Goal: Find specific page/section: Find specific page/section

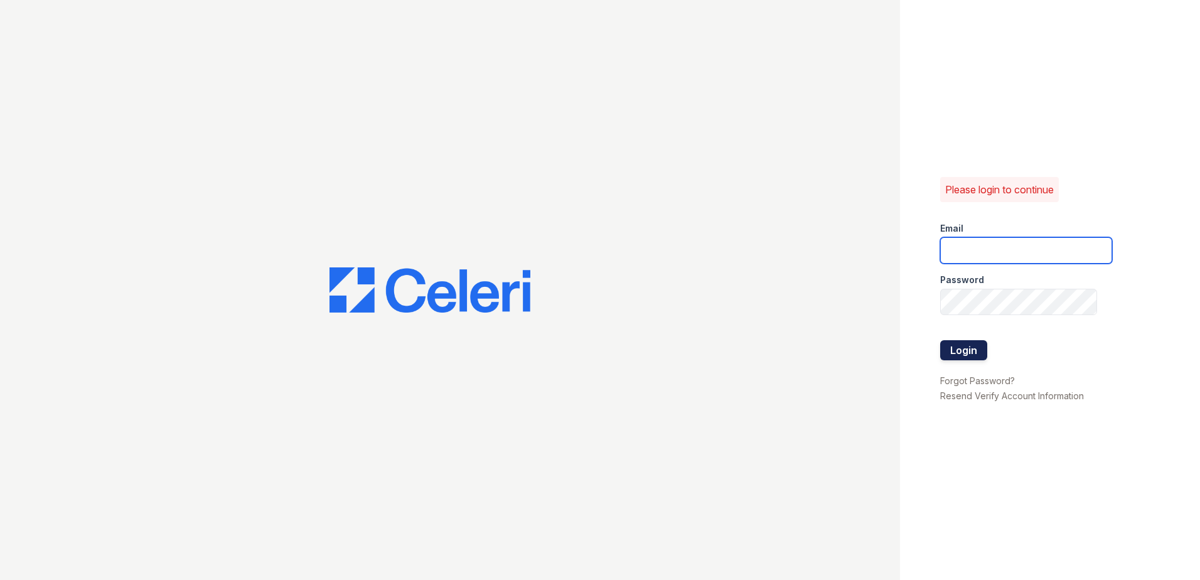
type input "renewhighridge@trinity-pm.com"
click at [984, 349] on button "Login" at bounding box center [963, 350] width 47 height 20
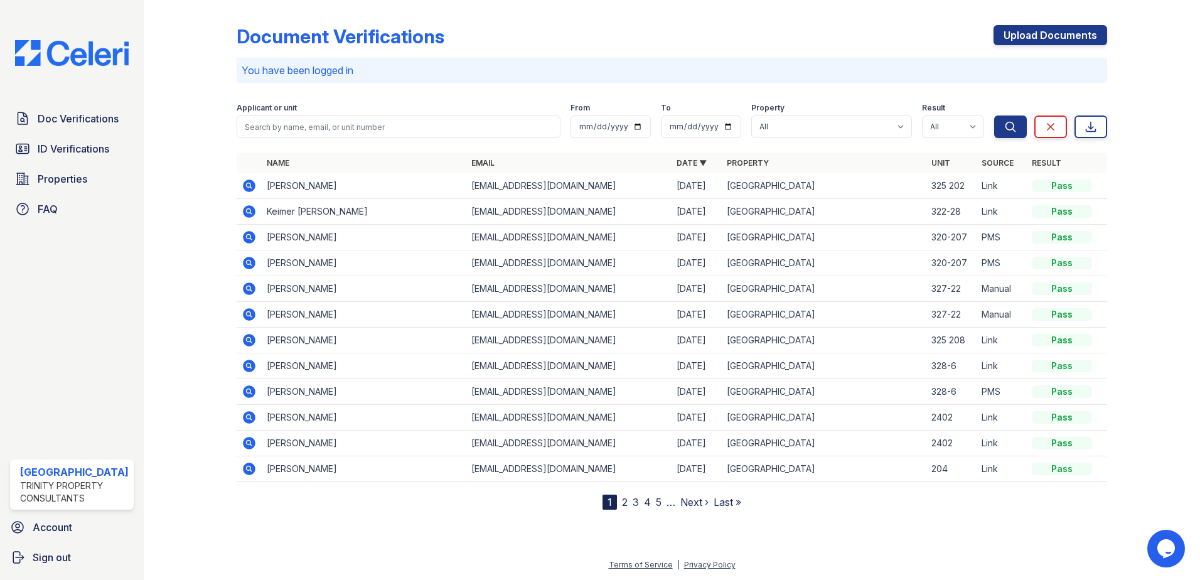
click at [626, 506] on link "2" at bounding box center [625, 502] width 6 height 13
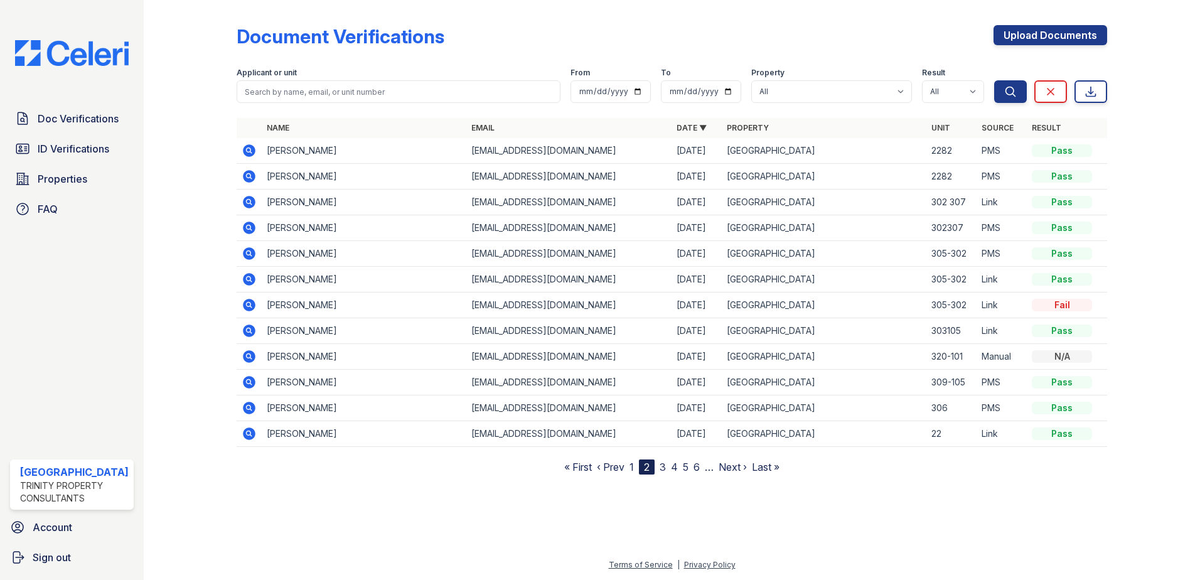
click at [662, 469] on link "3" at bounding box center [662, 467] width 6 height 13
click at [673, 469] on nav "« First ‹ Prev 1 2 3 4 5 6 7 … Next › Last »" at bounding box center [671, 466] width 226 height 15
click at [668, 468] on link "4" at bounding box center [668, 467] width 7 height 13
click at [674, 469] on link "5" at bounding box center [674, 467] width 6 height 13
click at [683, 469] on link "6" at bounding box center [679, 467] width 6 height 13
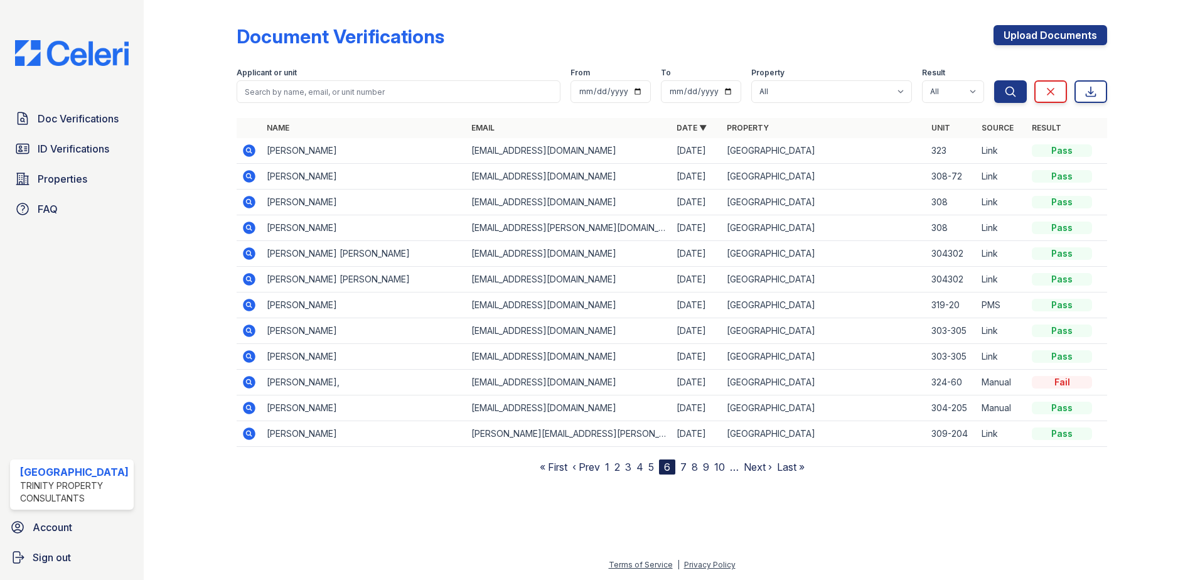
click at [248, 203] on icon at bounding box center [249, 201] width 15 height 15
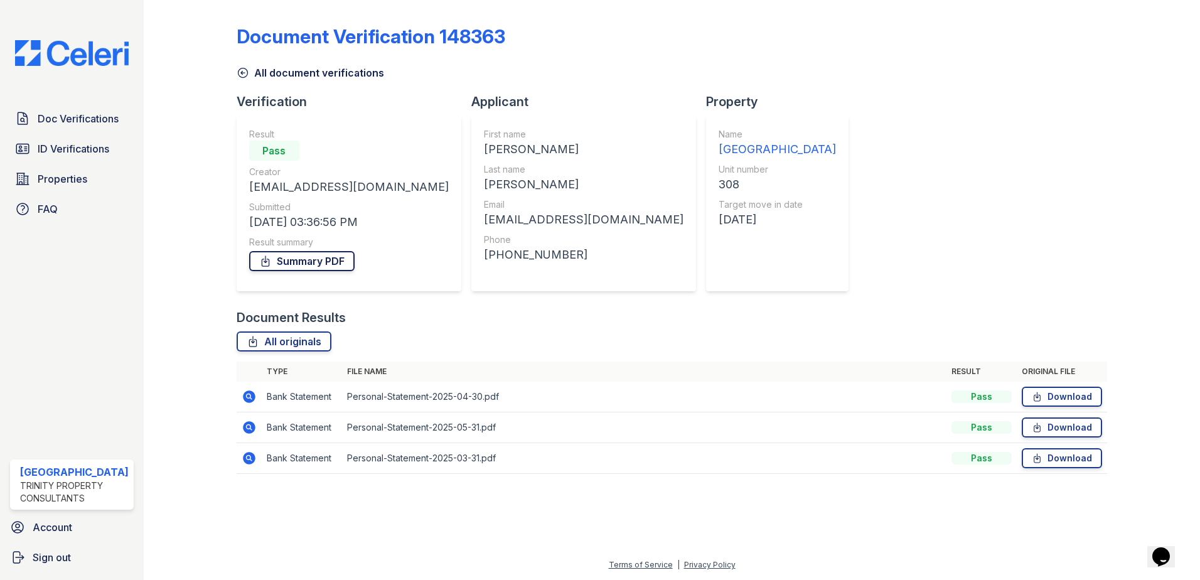
click at [319, 262] on link "Summary PDF" at bounding box center [301, 261] width 105 height 20
click at [75, 142] on span "ID Verifications" at bounding box center [74, 148] width 72 height 15
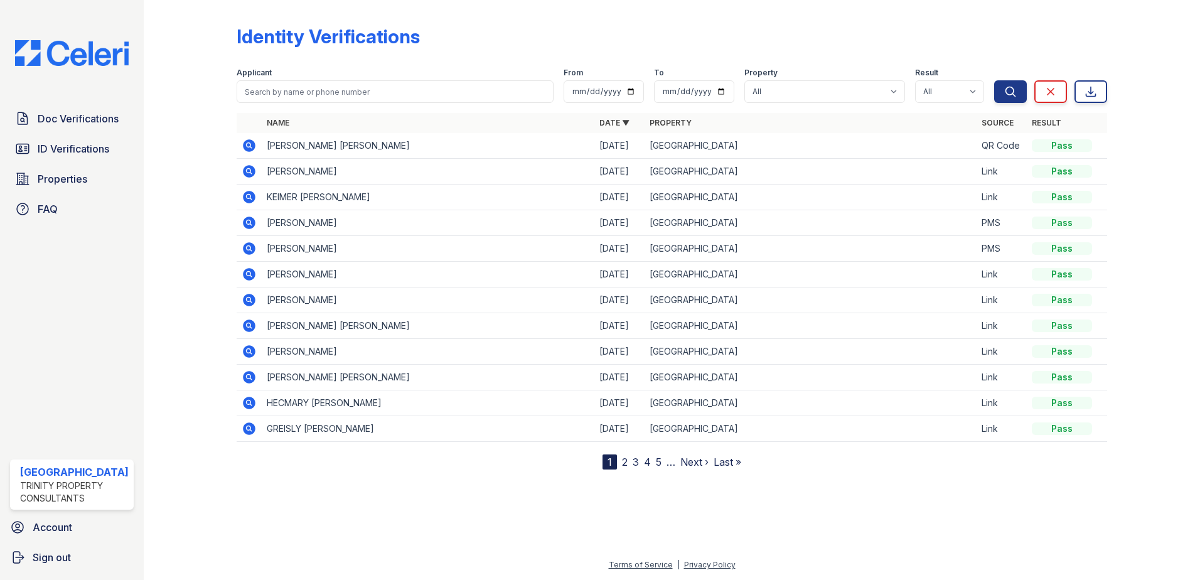
click at [647, 462] on link "4" at bounding box center [647, 462] width 7 height 13
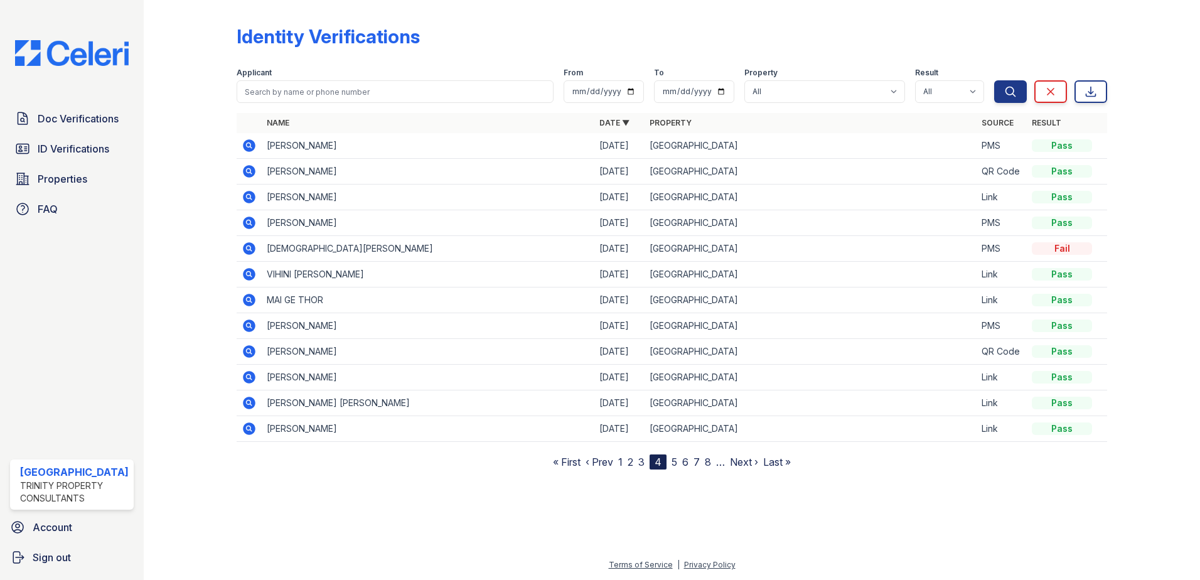
click at [674, 466] on link "5" at bounding box center [674, 462] width 6 height 13
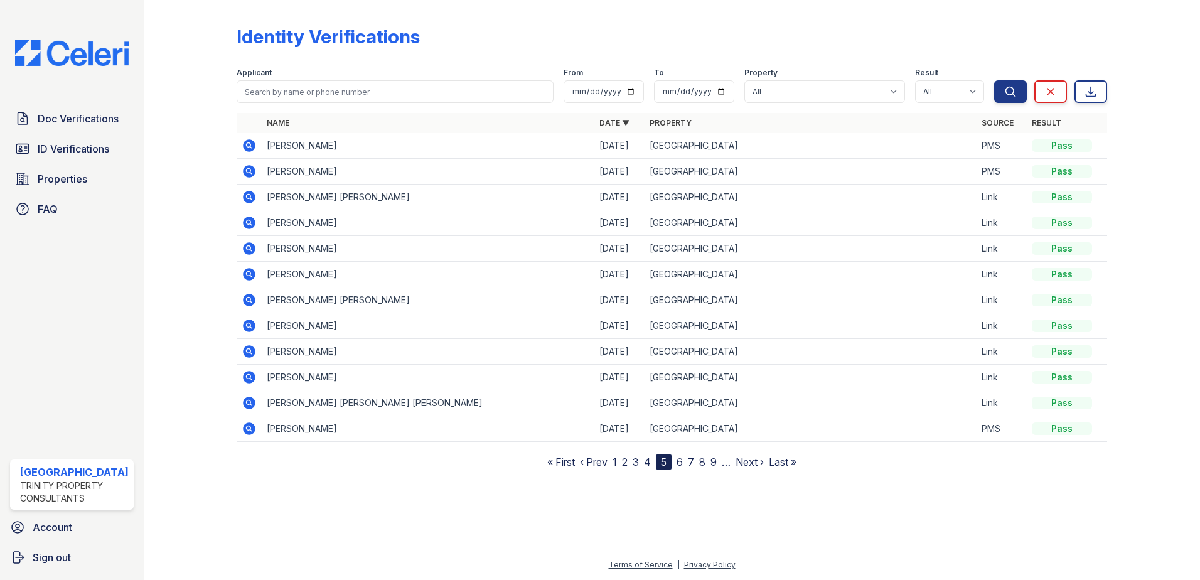
click at [678, 464] on link "6" at bounding box center [679, 462] width 6 height 13
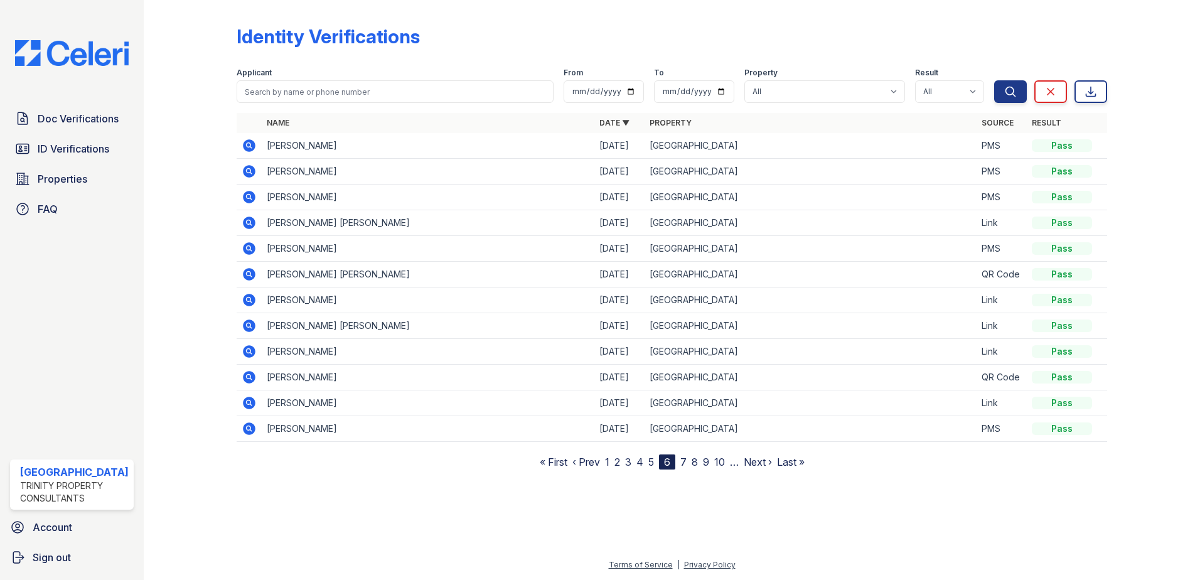
click at [686, 461] on link "7" at bounding box center [683, 462] width 6 height 13
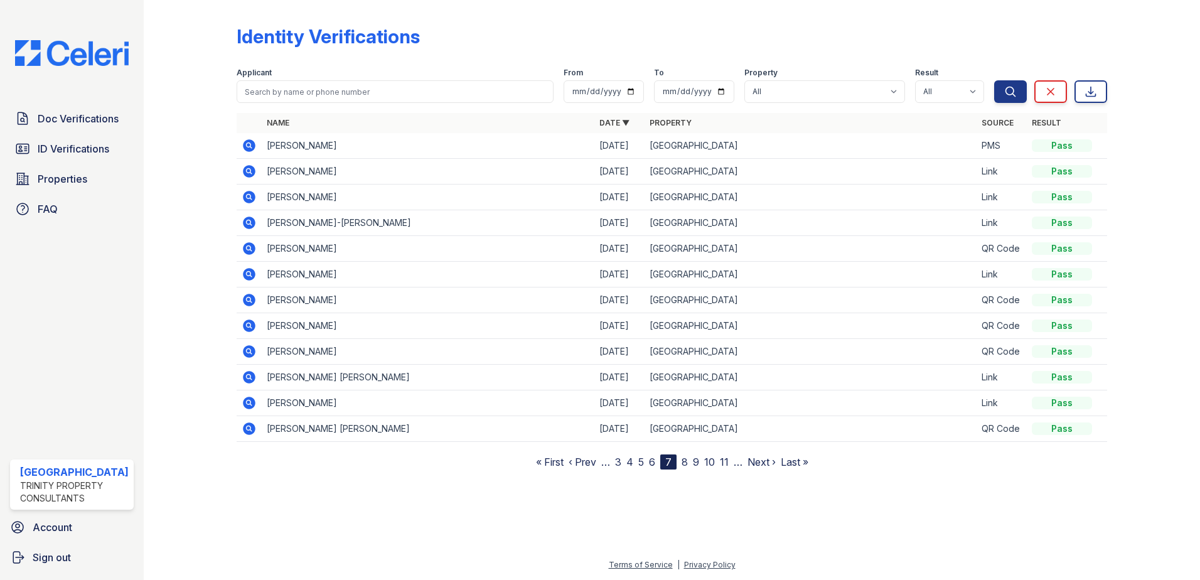
click at [686, 461] on link "8" at bounding box center [684, 462] width 6 height 13
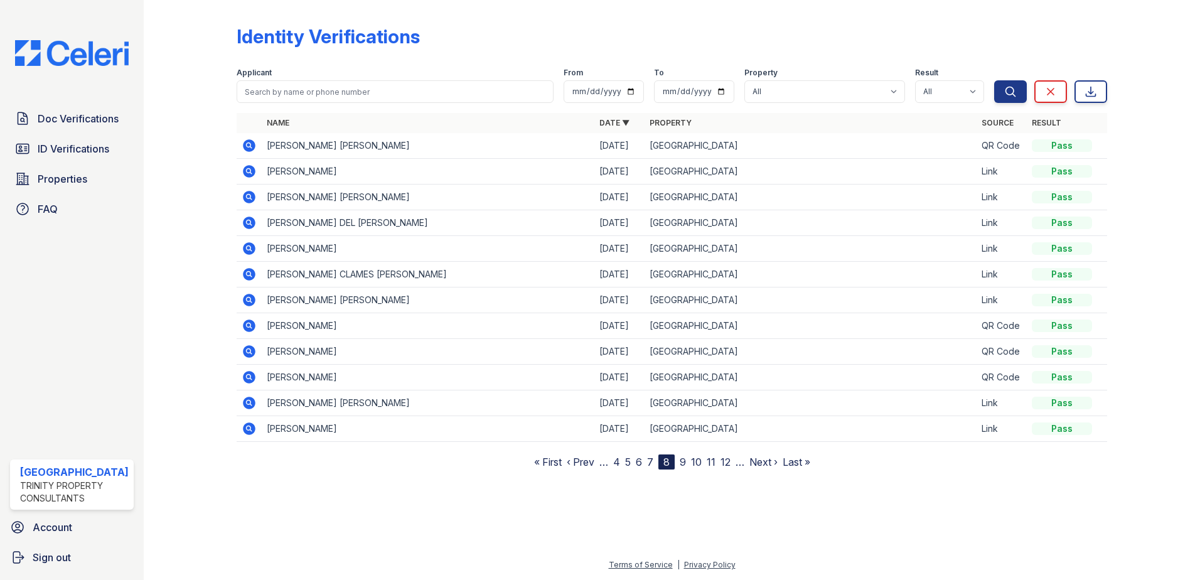
click at [683, 464] on link "9" at bounding box center [682, 462] width 6 height 13
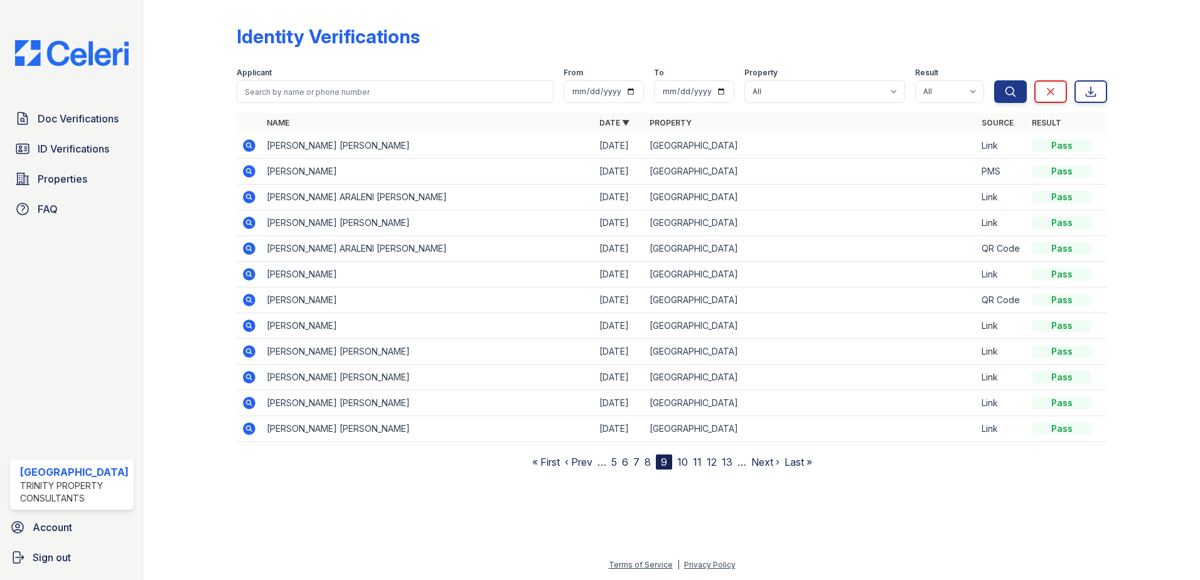
click at [247, 149] on icon at bounding box center [249, 145] width 13 height 13
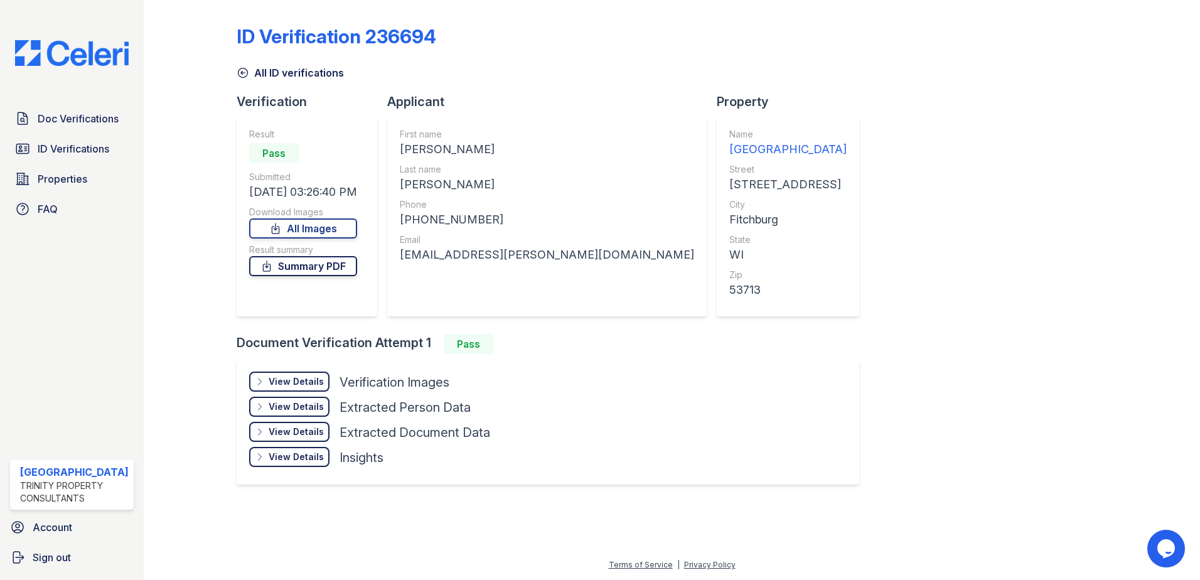
click at [324, 275] on link "Summary PDF" at bounding box center [303, 266] width 108 height 20
click at [292, 265] on link "Summary PDF" at bounding box center [303, 266] width 108 height 20
